Goal: Information Seeking & Learning: Learn about a topic

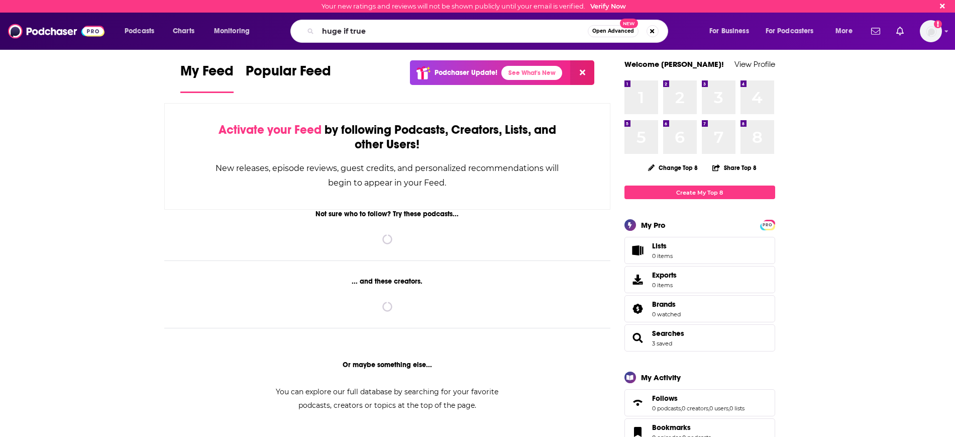
type input "huge if true"
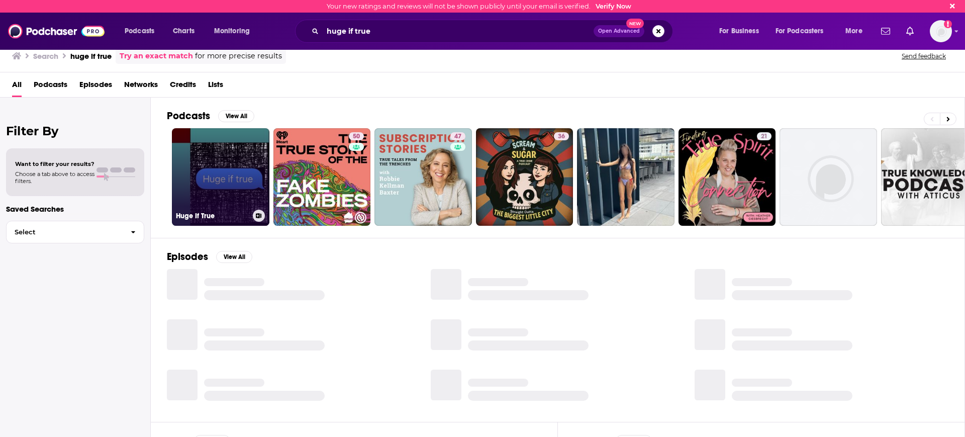
click at [221, 155] on link "Huge If True" at bounding box center [220, 176] width 97 height 97
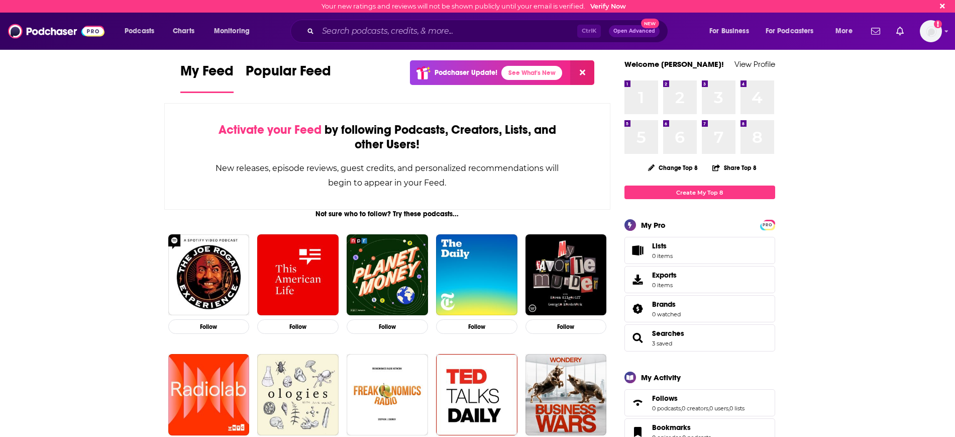
scroll to position [63, 0]
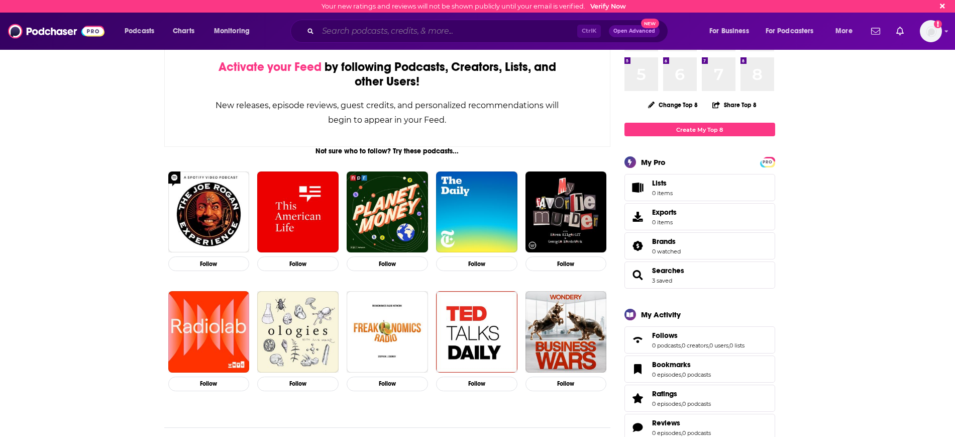
click at [323, 28] on input "Search podcasts, credits, & more..." at bounding box center [447, 31] width 259 height 16
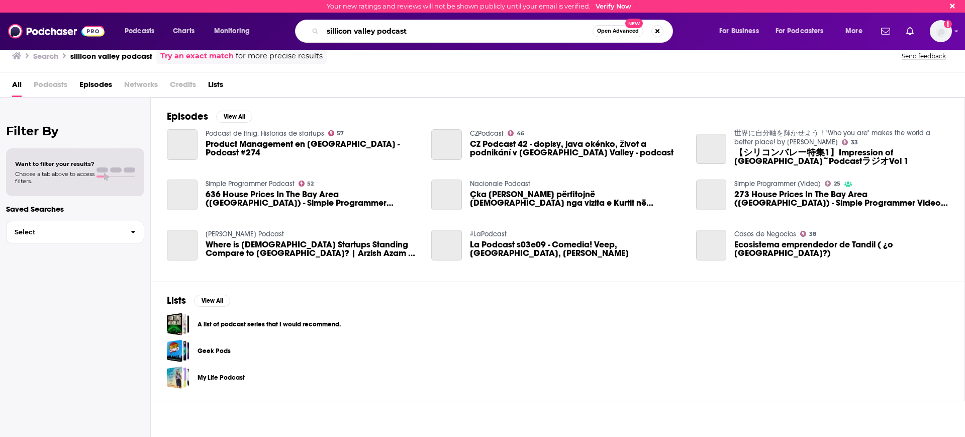
click at [386, 27] on input "sillicon valley podcast" at bounding box center [458, 31] width 270 height 16
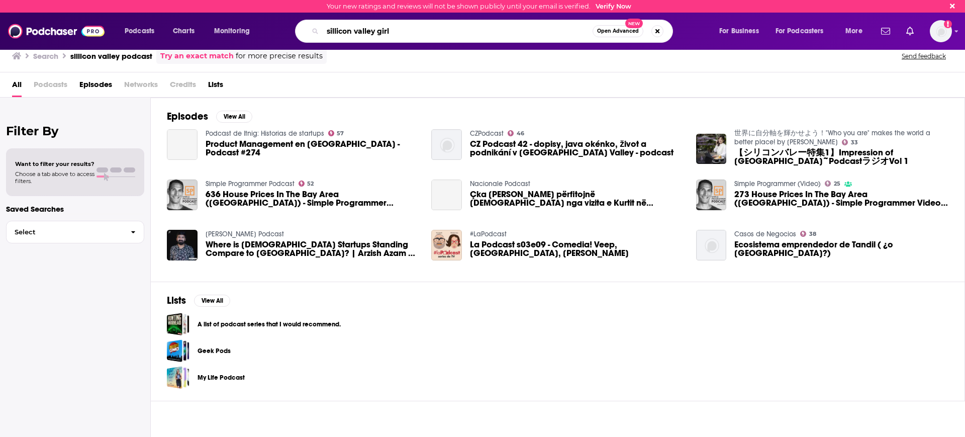
type input "sillicon valley girl"
